Goal: Task Accomplishment & Management: Manage account settings

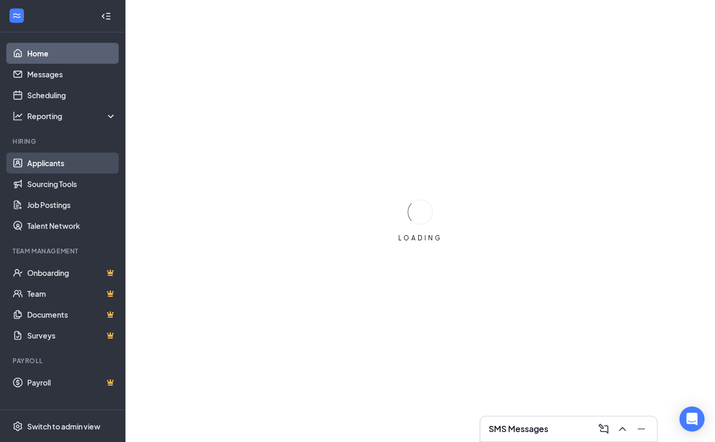
click at [53, 161] on link "Applicants" at bounding box center [71, 163] width 89 height 21
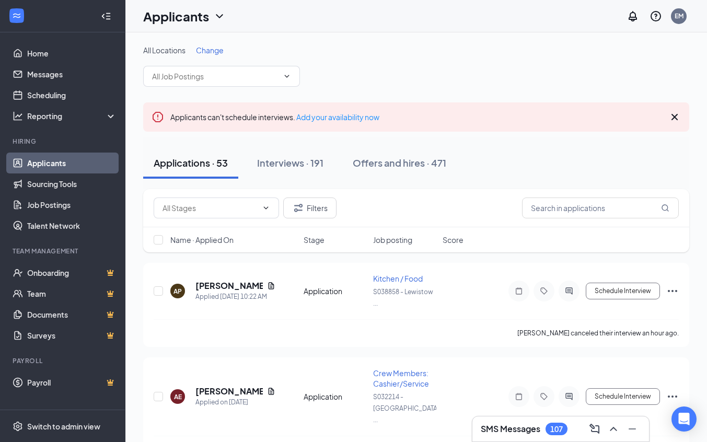
click at [204, 51] on span "Change" at bounding box center [210, 49] width 28 height 9
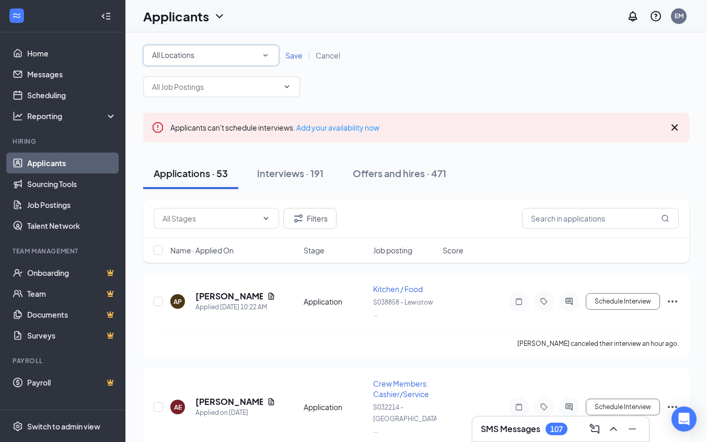
click at [265, 54] on icon "SmallChevronDown" at bounding box center [265, 55] width 9 height 9
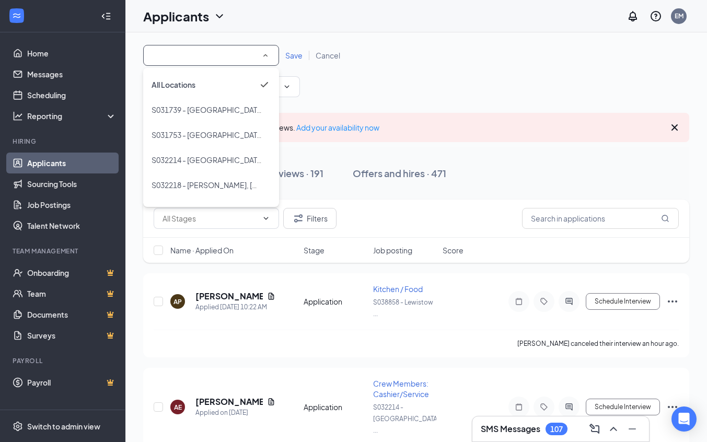
scroll to position [95, 0]
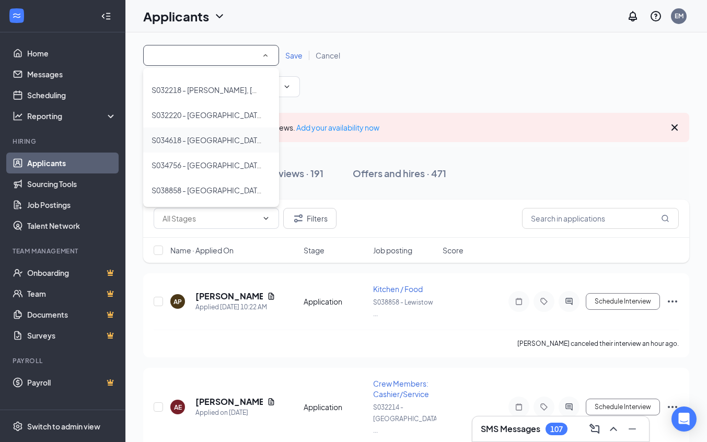
click at [220, 143] on span "S034618 - [GEOGRAPHIC_DATA], [GEOGRAPHIC_DATA]" at bounding box center [247, 139] width 191 height 9
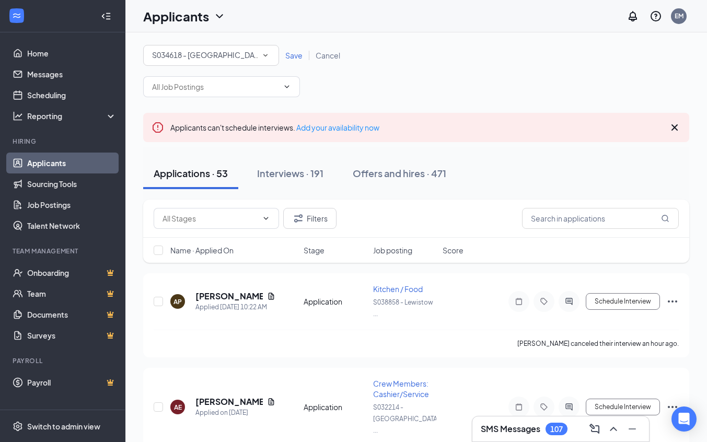
click at [289, 59] on span "Save" at bounding box center [293, 55] width 17 height 9
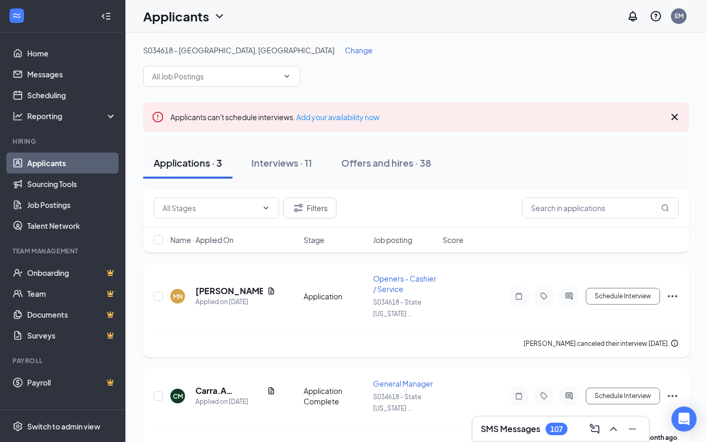
click at [543, 355] on div "[PERSON_NAME] canceled their interview [DATE]." at bounding box center [416, 344] width 525 height 28
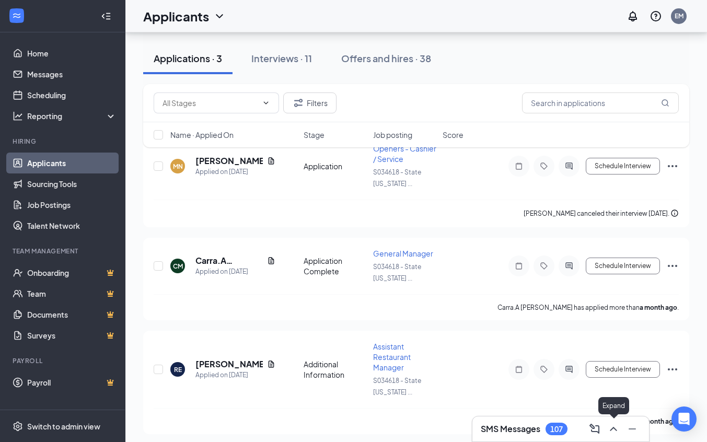
click at [613, 434] on icon "ChevronUp" at bounding box center [613, 429] width 13 height 13
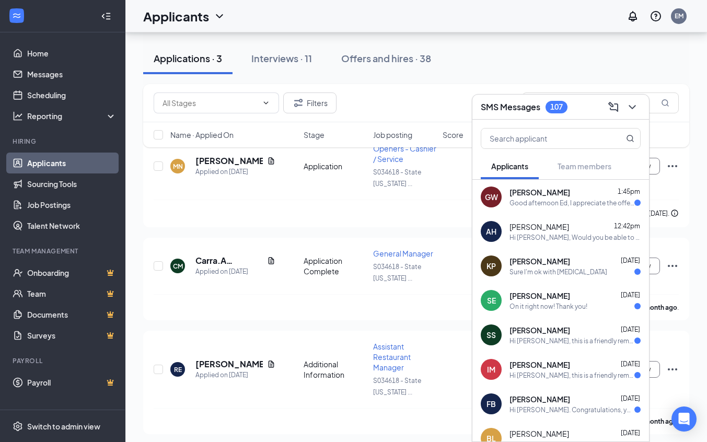
click at [563, 209] on div "GW [PERSON_NAME] 1:45pm Good afternoon Ed, I appreciate the offer. Unfortunatel…" at bounding box center [560, 197] width 177 height 34
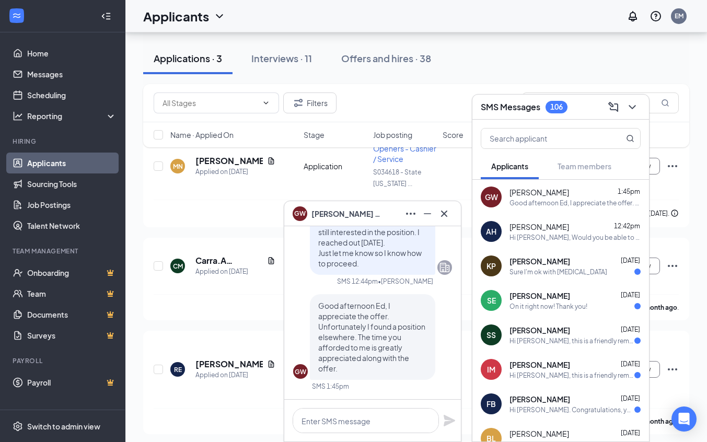
scroll to position [-1787, 0]
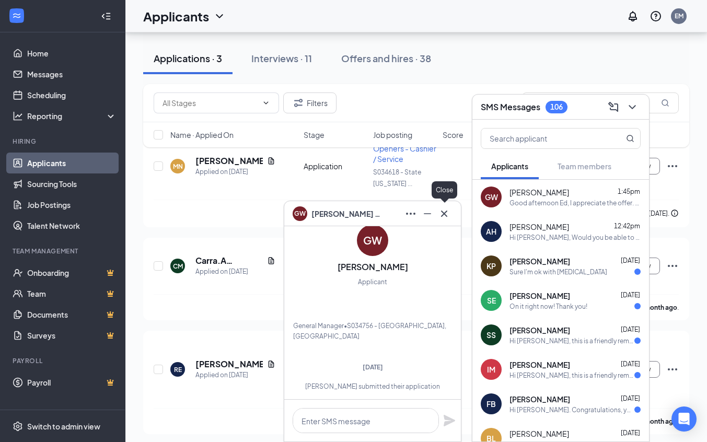
click at [448, 212] on icon "Cross" at bounding box center [444, 213] width 13 height 13
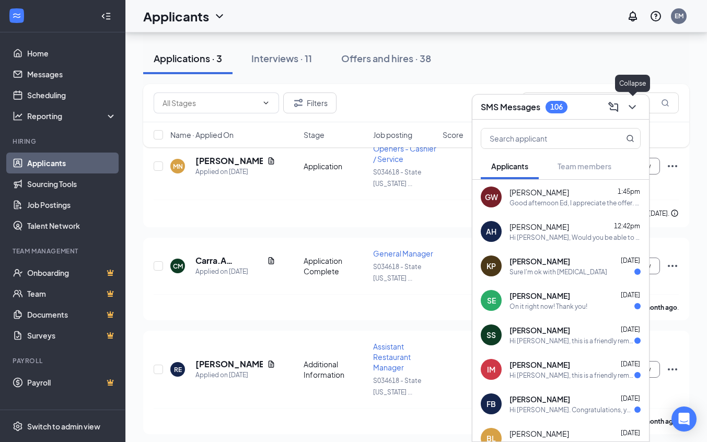
click at [635, 114] on button at bounding box center [632, 107] width 17 height 17
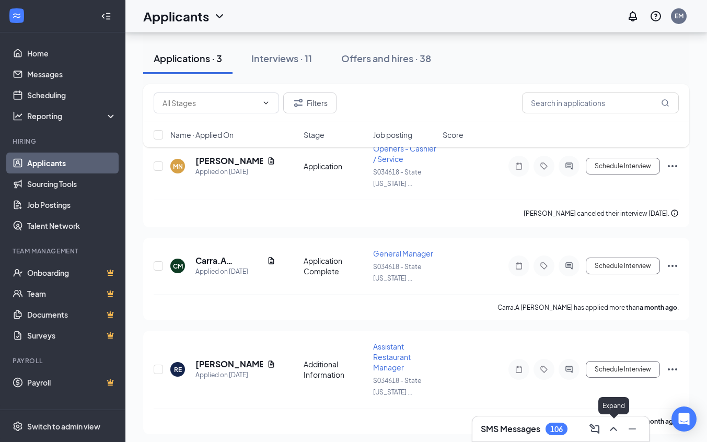
click at [611, 432] on icon "ChevronUp" at bounding box center [613, 429] width 13 height 13
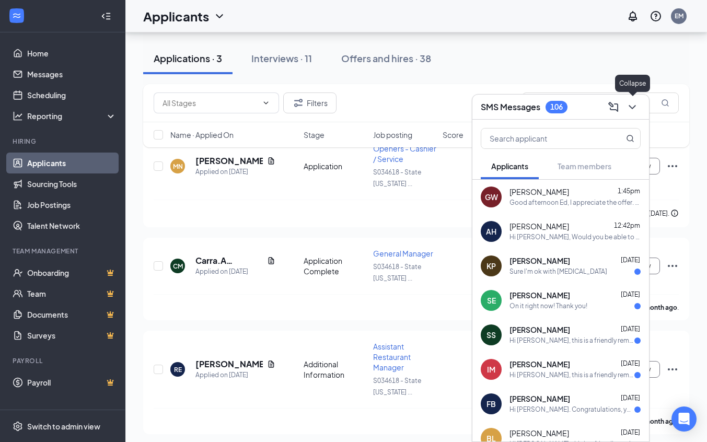
click at [631, 104] on icon "ChevronDown" at bounding box center [632, 107] width 13 height 13
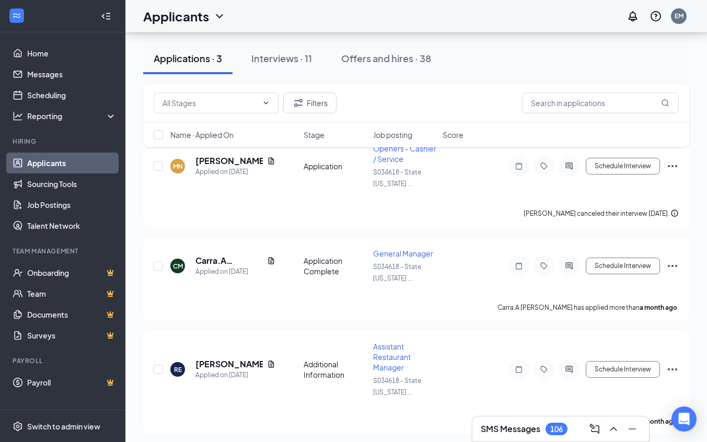
click at [47, 168] on link "Applicants" at bounding box center [71, 163] width 89 height 21
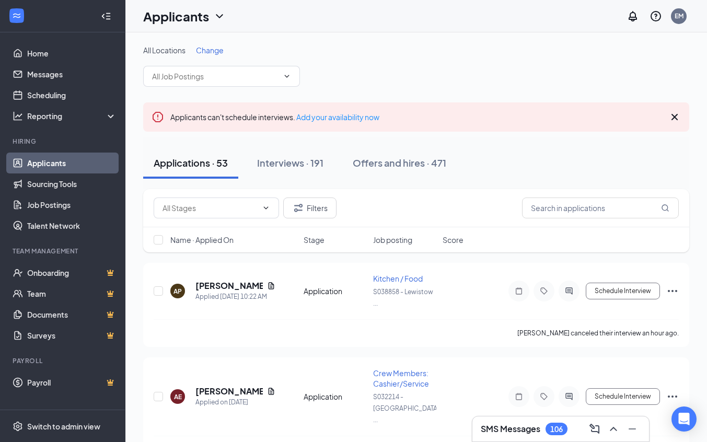
click at [212, 51] on span "Change" at bounding box center [210, 49] width 28 height 9
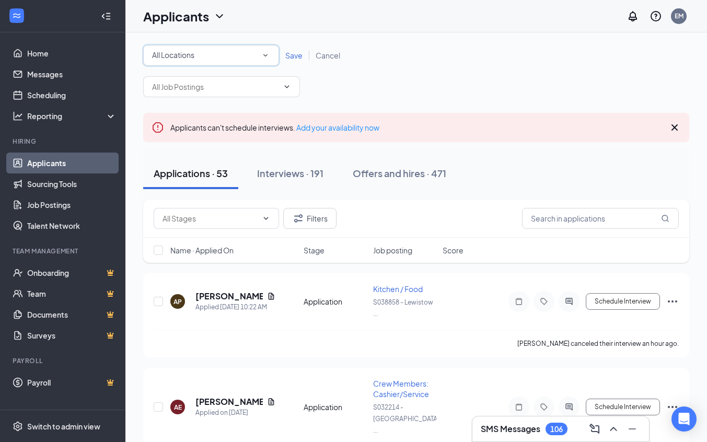
click at [265, 54] on icon "SmallChevronDown" at bounding box center [265, 55] width 9 height 9
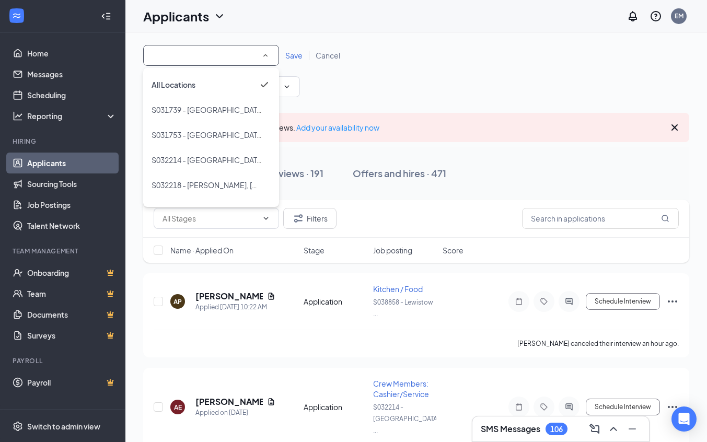
scroll to position [95, 0]
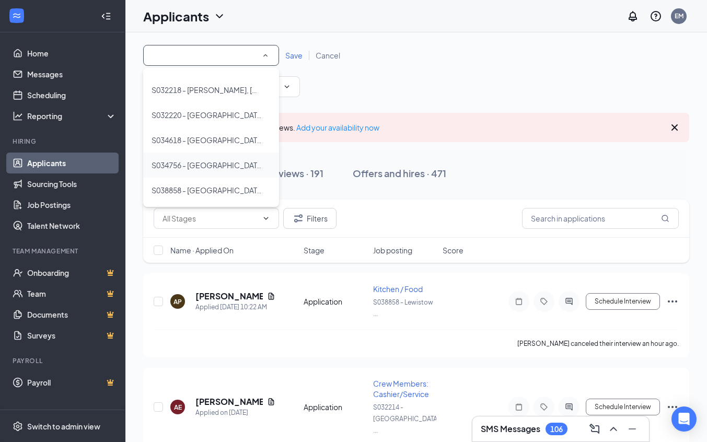
click at [218, 161] on span "S034756 - [GEOGRAPHIC_DATA], [GEOGRAPHIC_DATA]" at bounding box center [247, 164] width 191 height 9
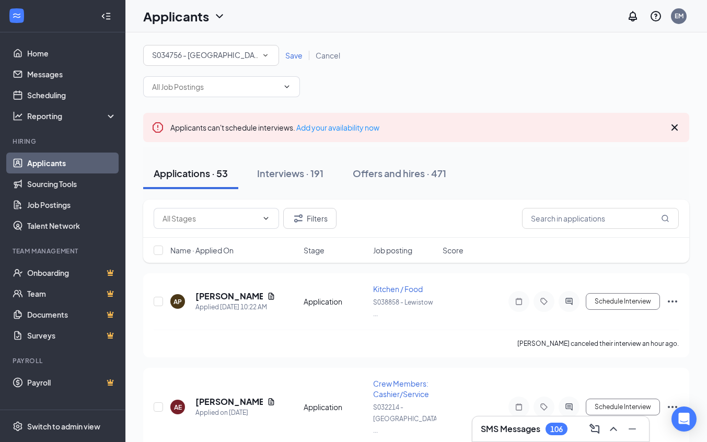
click at [286, 55] on span "Save" at bounding box center [293, 55] width 17 height 9
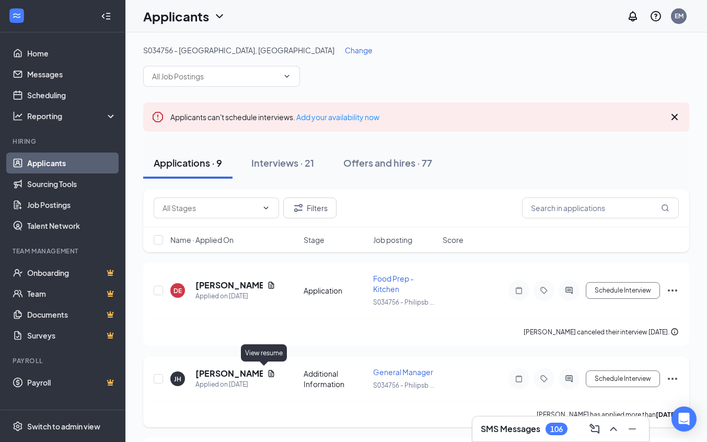
click at [267, 372] on icon "Document" at bounding box center [271, 373] width 8 height 8
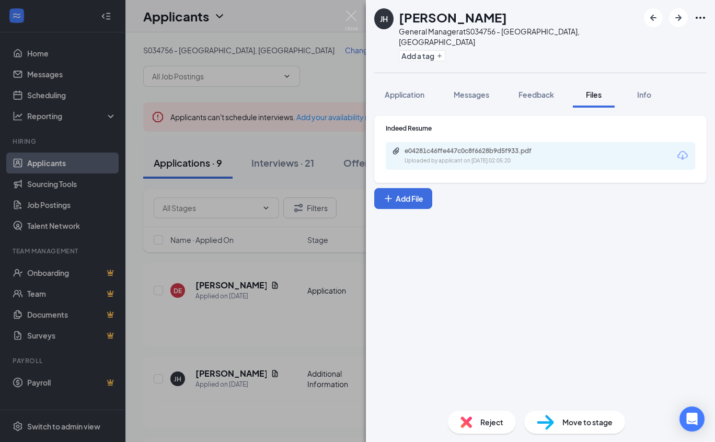
click at [673, 147] on div "e04281c46ffe447c0c8f6628b9d5f933.pdf Uploaded by applicant on [DATE] 02:05:20" at bounding box center [540, 156] width 309 height 28
click at [681, 151] on icon "Download" at bounding box center [682, 155] width 10 height 9
click at [333, 304] on div "[PERSON_NAME] General Manager at S034756 - [GEOGRAPHIC_DATA], [GEOGRAPHIC_DATA]…" at bounding box center [357, 221] width 715 height 442
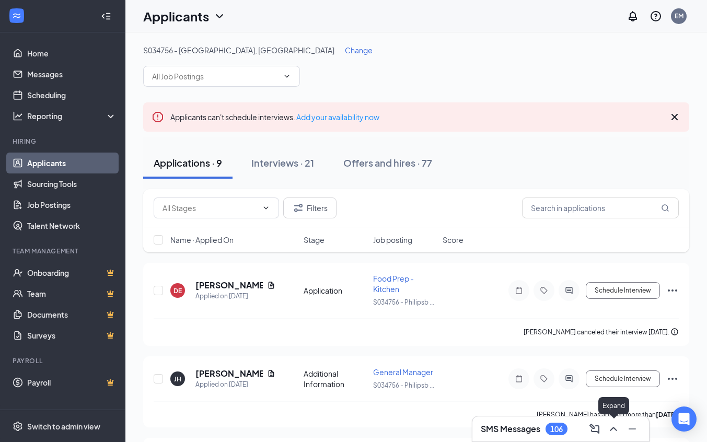
click at [607, 432] on button at bounding box center [613, 429] width 17 height 17
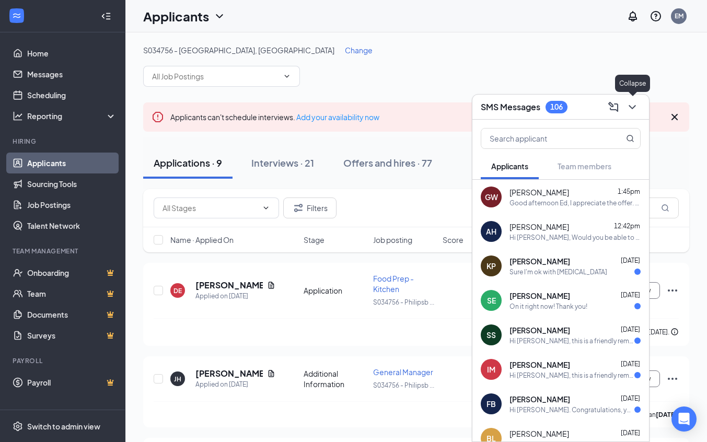
click at [630, 107] on icon "ChevronDown" at bounding box center [631, 107] width 7 height 4
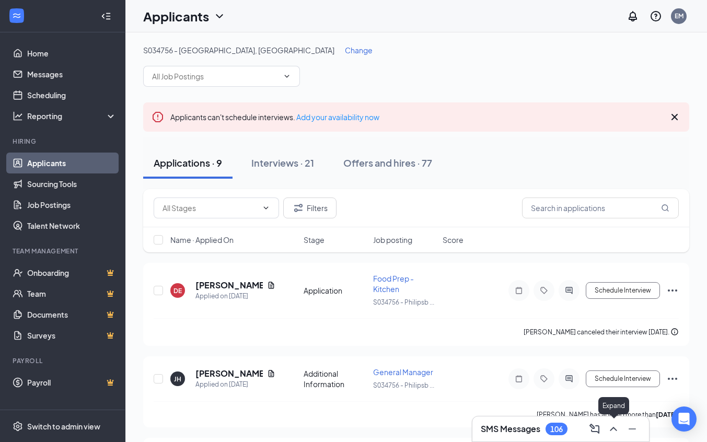
click at [611, 433] on icon "ChevronUp" at bounding box center [613, 429] width 13 height 13
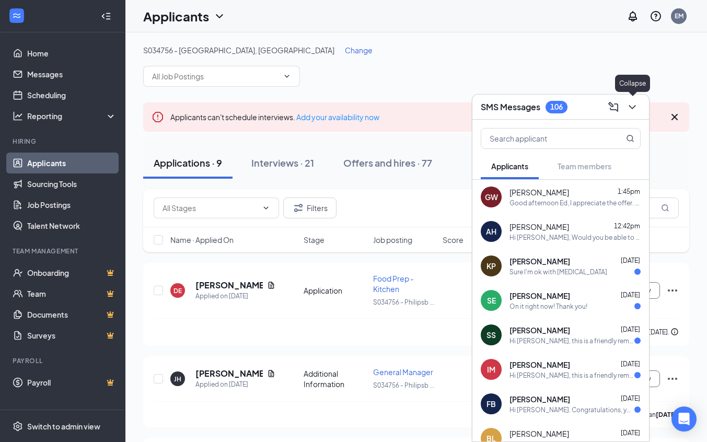
click at [633, 105] on icon "ChevronDown" at bounding box center [632, 107] width 13 height 13
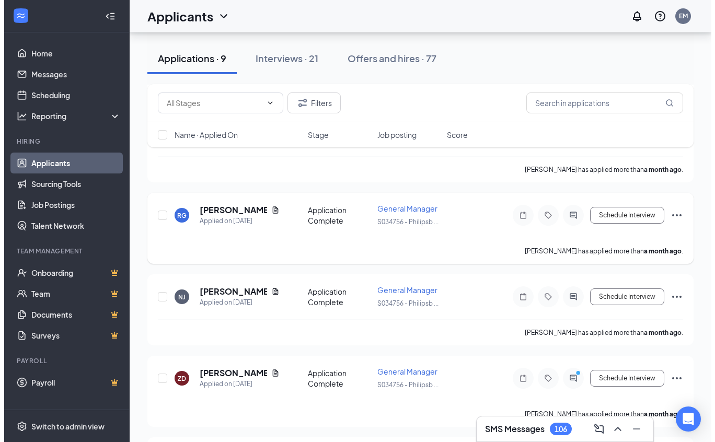
scroll to position [502, 0]
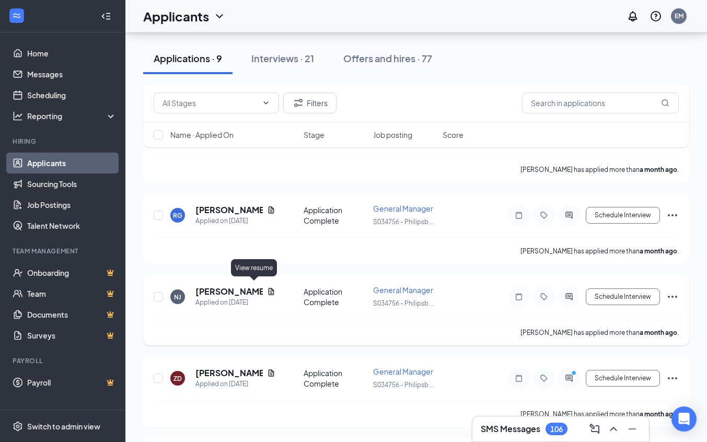
click at [267, 287] on icon "Document" at bounding box center [271, 291] width 8 height 8
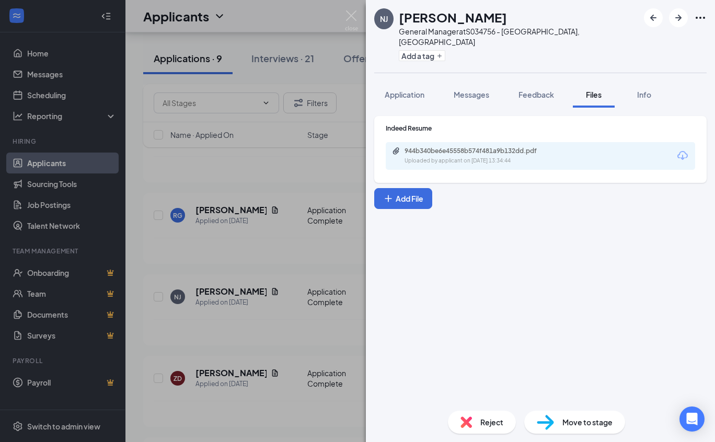
click at [679, 151] on icon "Download" at bounding box center [682, 155] width 10 height 9
click at [307, 329] on div "NJ [PERSON_NAME] General Manager at S034756 - [GEOGRAPHIC_DATA], [GEOGRAPHIC_DA…" at bounding box center [357, 221] width 715 height 442
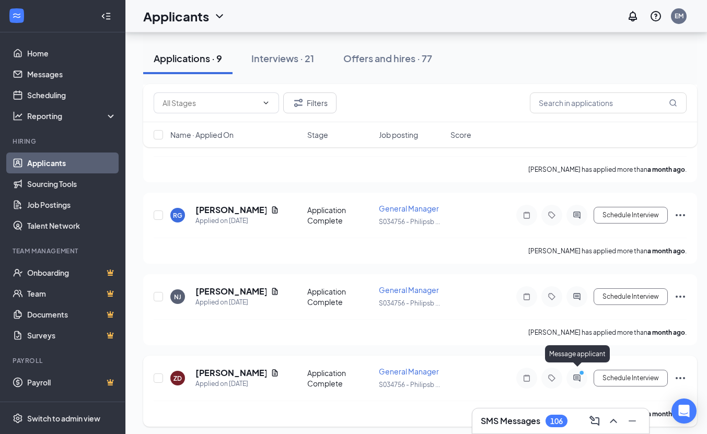
click at [575, 375] on icon "ActiveChat" at bounding box center [576, 378] width 7 height 7
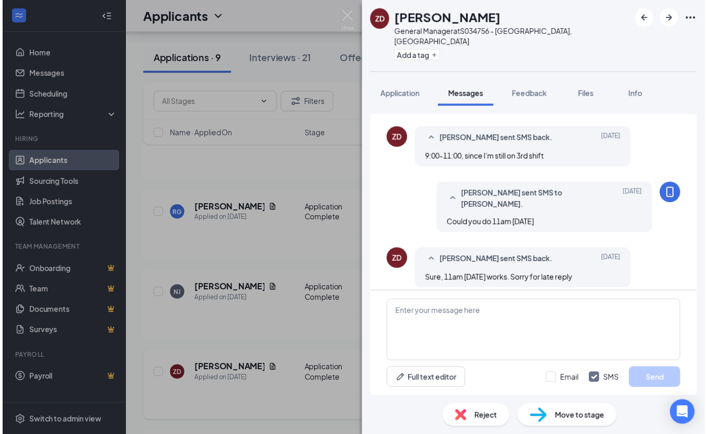
scroll to position [431, 0]
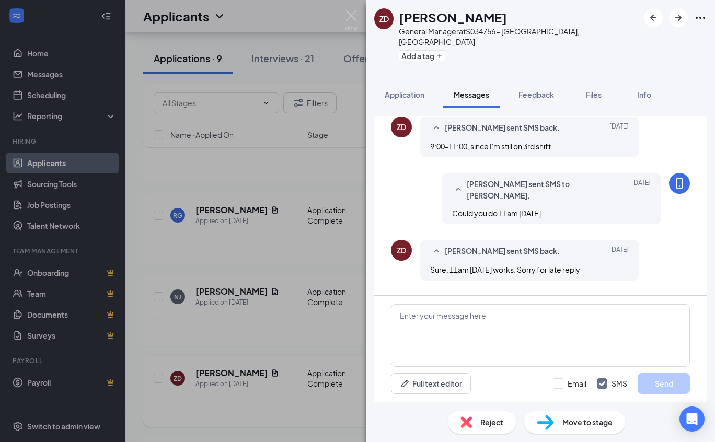
click at [296, 306] on div "ZD [PERSON_NAME] General Manager at S034756 - [GEOGRAPHIC_DATA], [GEOGRAPHIC_DA…" at bounding box center [357, 221] width 715 height 442
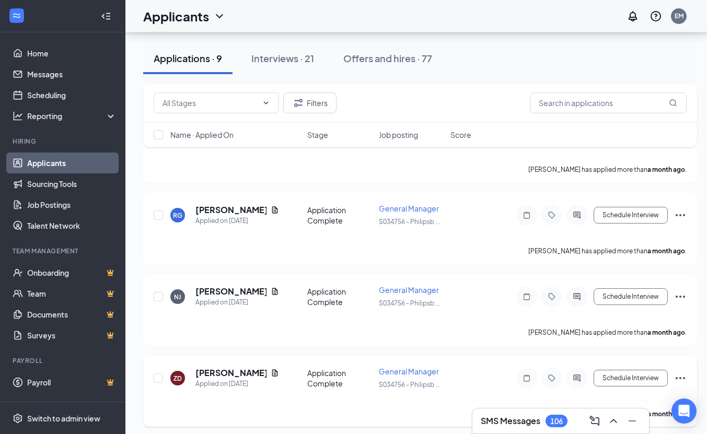
scroll to position [581, 0]
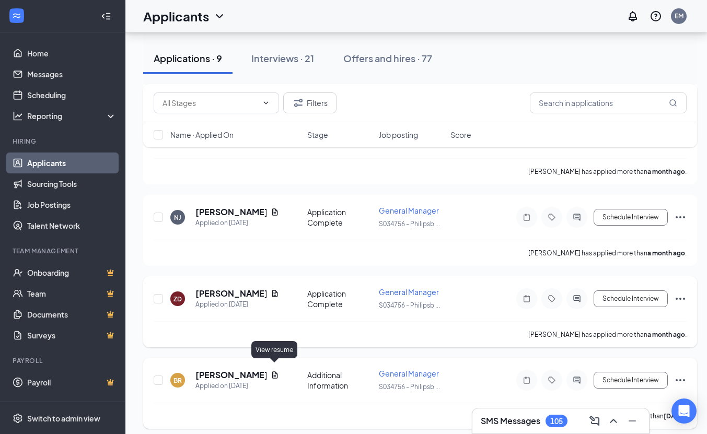
click at [273, 371] on icon "Document" at bounding box center [275, 375] width 8 height 8
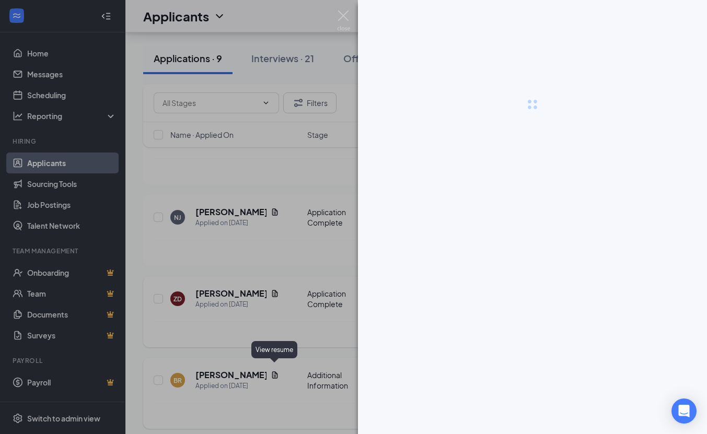
scroll to position [573, 0]
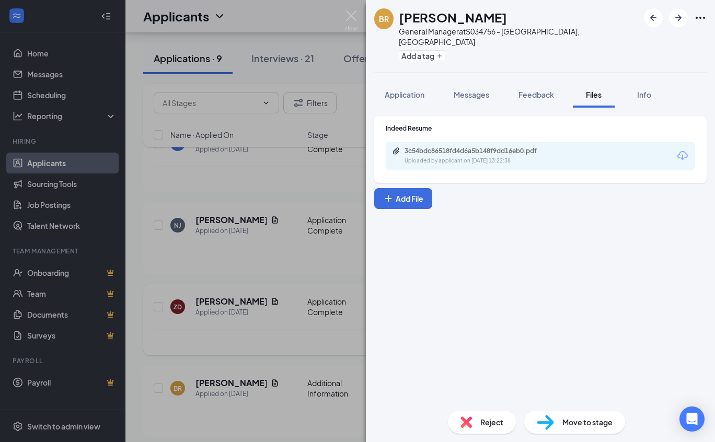
click at [667, 156] on div "3c54bdc86518fd4d6a5b148f9dd16eb0.pdf Uploaded by applicant on [DATE] 13:22:38" at bounding box center [540, 156] width 309 height 28
click at [686, 149] on icon "Download" at bounding box center [682, 155] width 13 height 13
click at [342, 160] on div "[PERSON_NAME] General Manager at S034756 - [GEOGRAPHIC_DATA], [GEOGRAPHIC_DATA]…" at bounding box center [357, 221] width 715 height 442
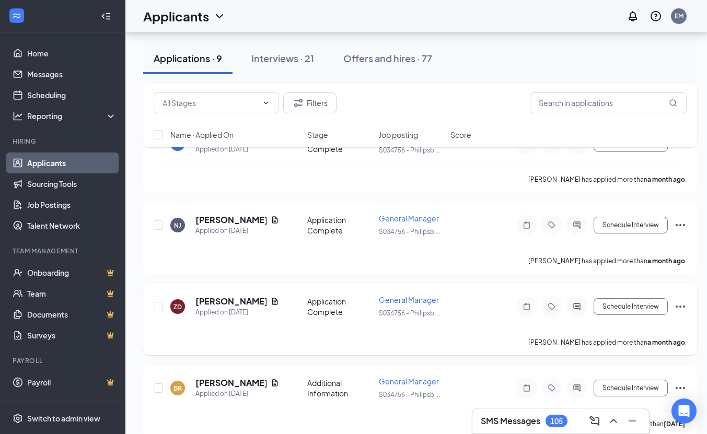
click at [616, 433] on div "SMS Messages 105" at bounding box center [560, 421] width 177 height 25
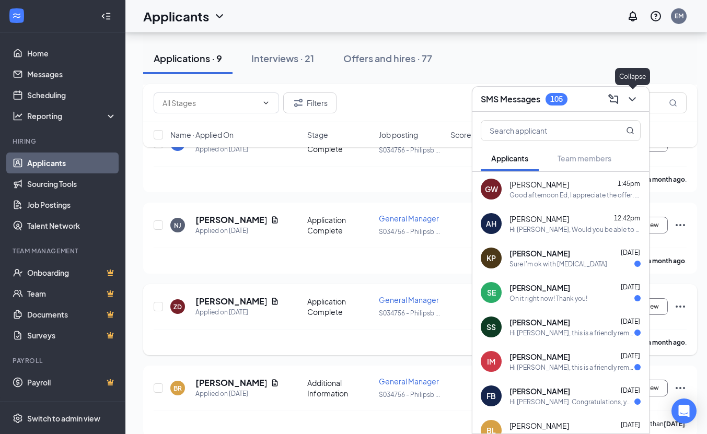
click at [633, 95] on icon "ChevronDown" at bounding box center [632, 99] width 13 height 13
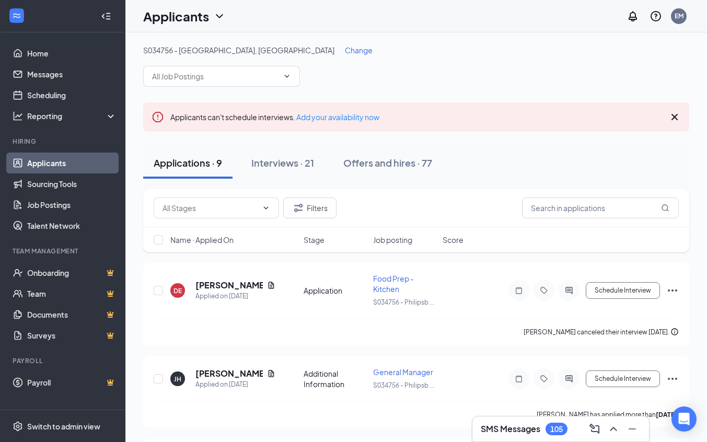
click at [675, 120] on icon "Cross" at bounding box center [674, 117] width 13 height 13
